Goal: Find specific page/section: Find specific page/section

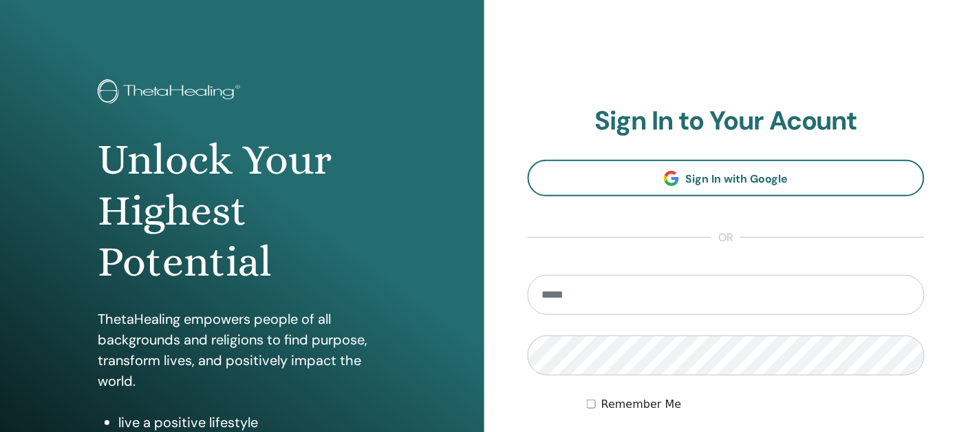
scroll to position [220, 0]
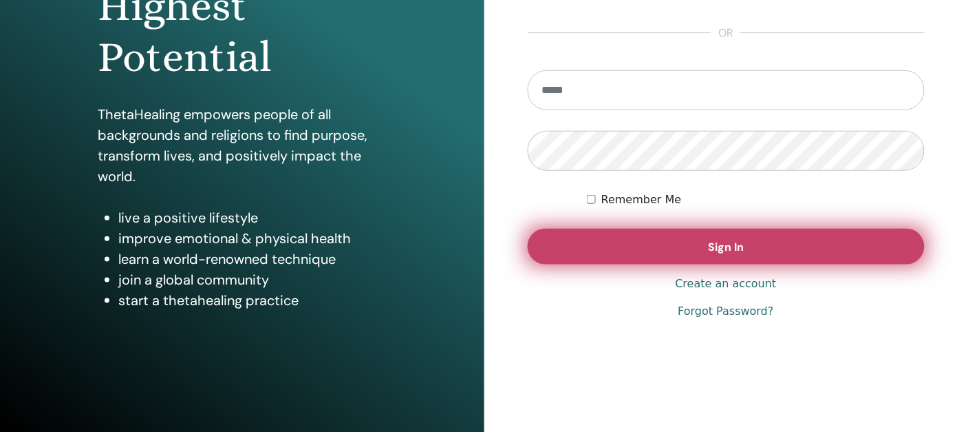
type input "**********"
click at [744, 248] on span "Sign In" at bounding box center [726, 247] width 36 height 14
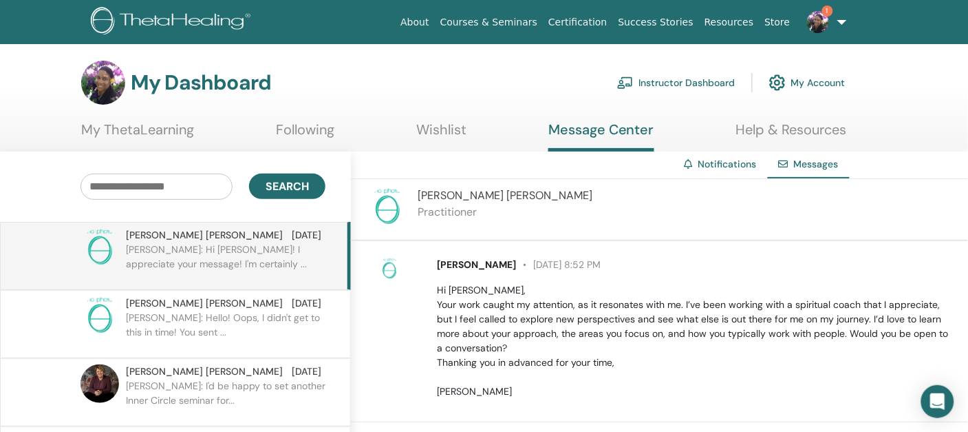
click at [836, 18] on link "1" at bounding box center [824, 22] width 56 height 44
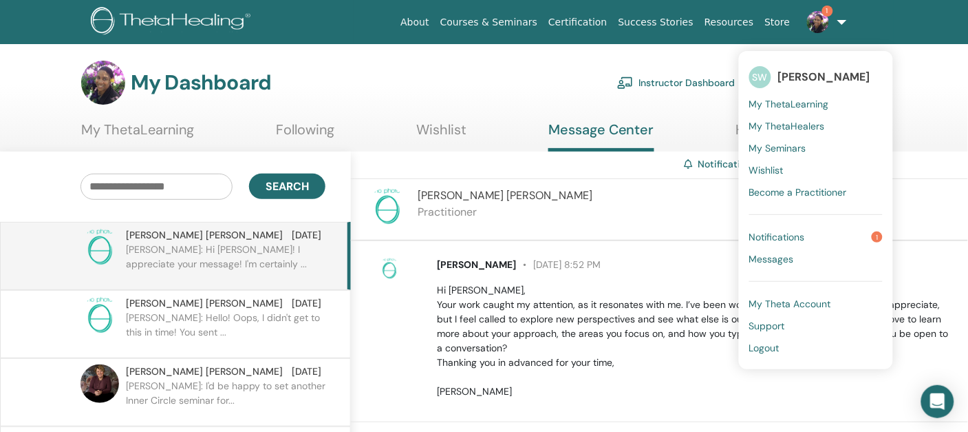
click at [783, 237] on span "Notifications" at bounding box center [778, 237] width 56 height 12
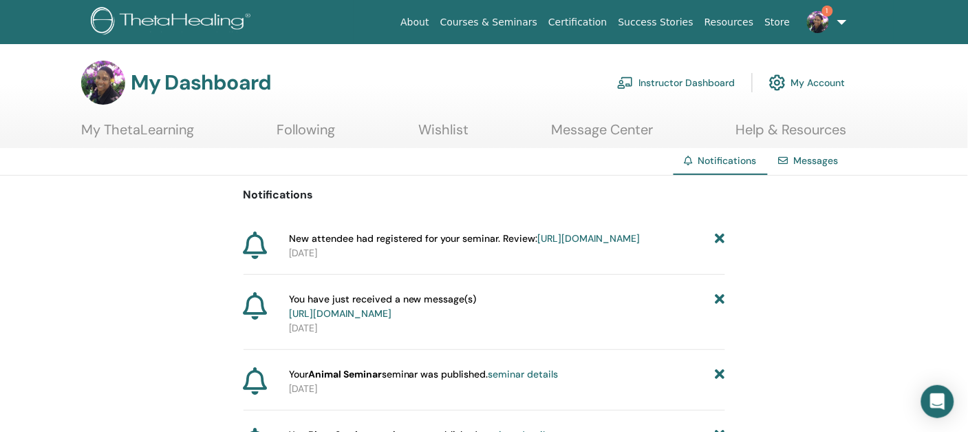
click at [553, 244] on link "[URL][DOMAIN_NAME]" at bounding box center [589, 238] width 103 height 12
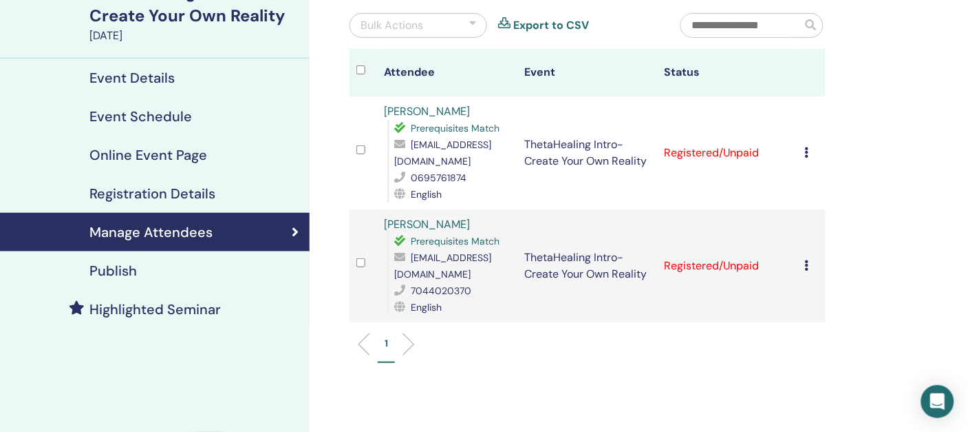
scroll to position [128, 0]
